Goal: Transaction & Acquisition: Purchase product/service

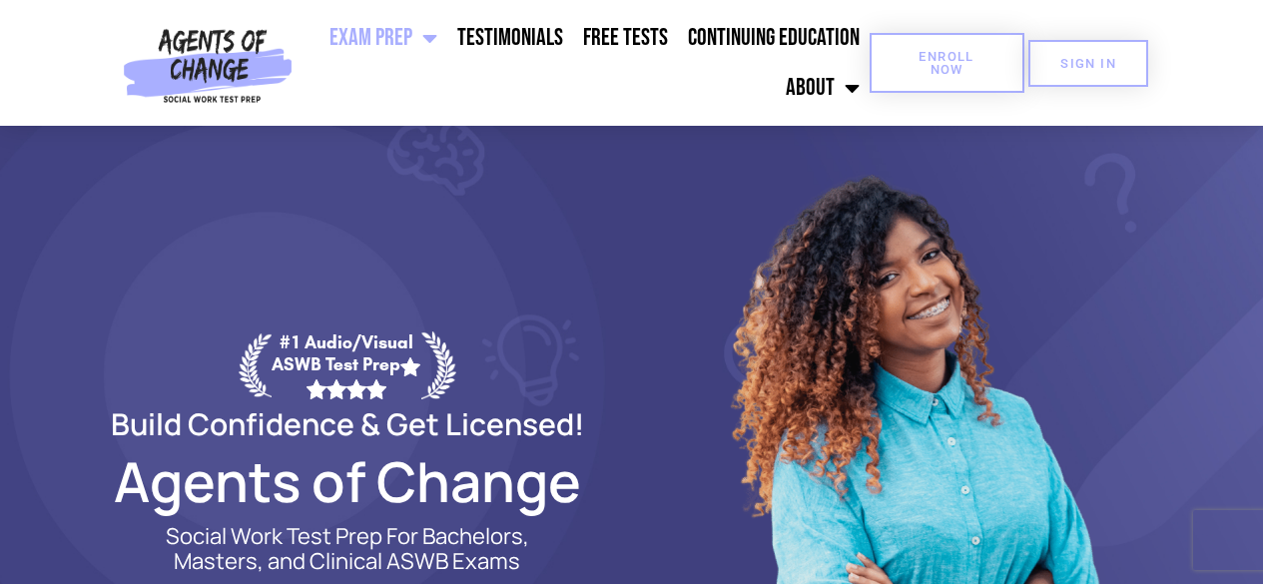
click at [995, 55] on link "Enroll Now" at bounding box center [947, 63] width 155 height 60
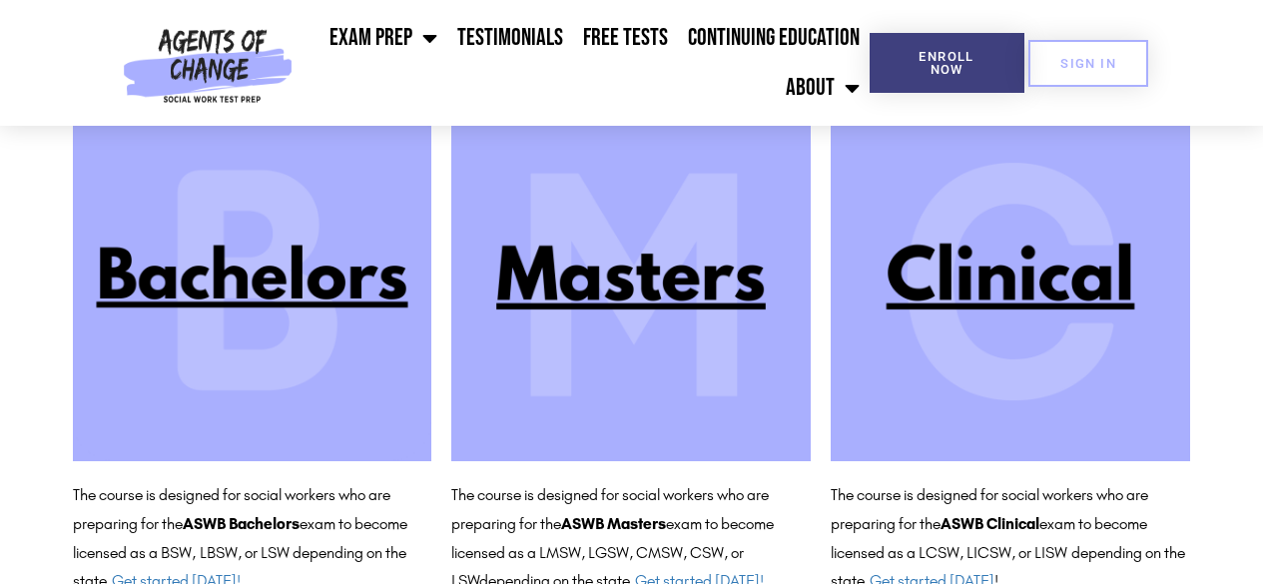
scroll to position [226, 0]
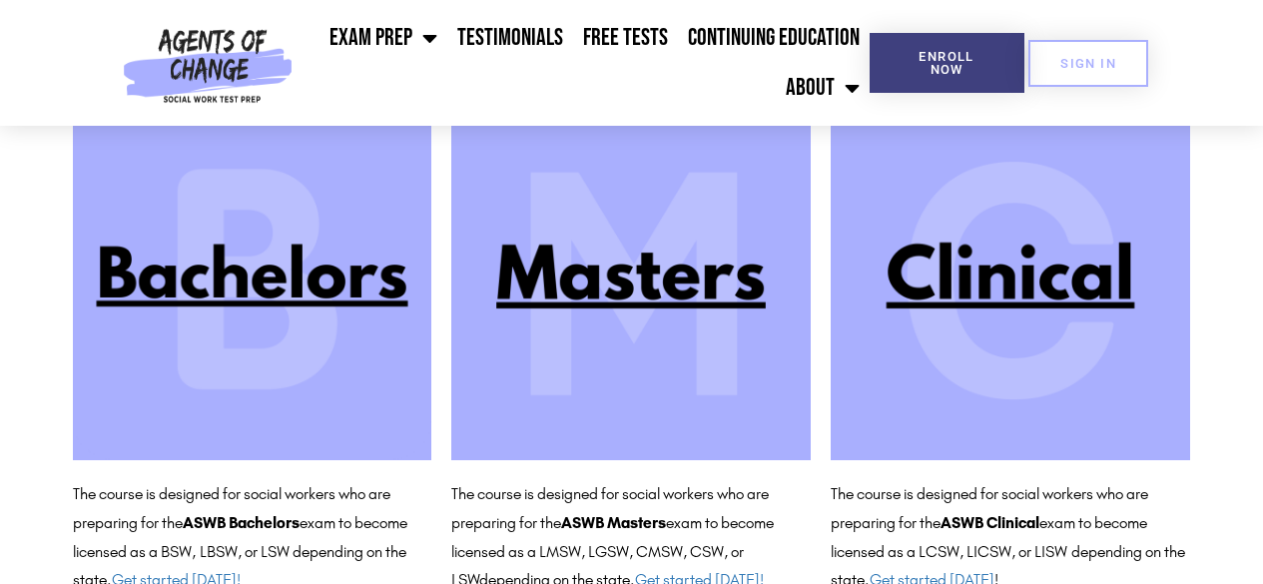
click at [662, 273] on img at bounding box center [630, 280] width 359 height 359
